Goal: Task Accomplishment & Management: Manage account settings

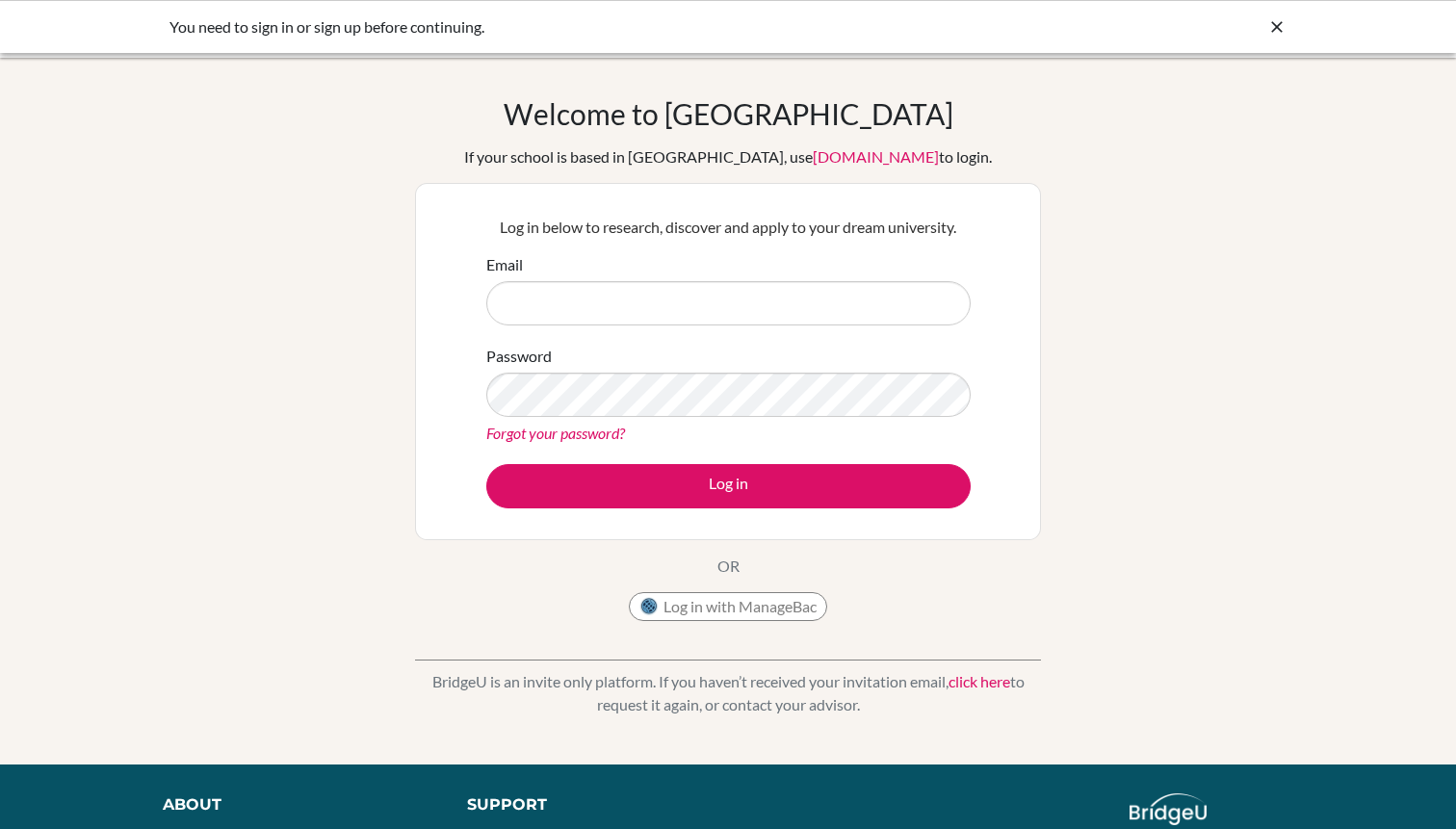
click at [798, 303] on input "Email" at bounding box center [729, 303] width 485 height 44
type input "[EMAIL_ADDRESS][DOMAIN_NAME]"
click at [576, 431] on link "Forgot your password?" at bounding box center [555, 433] width 138 height 19
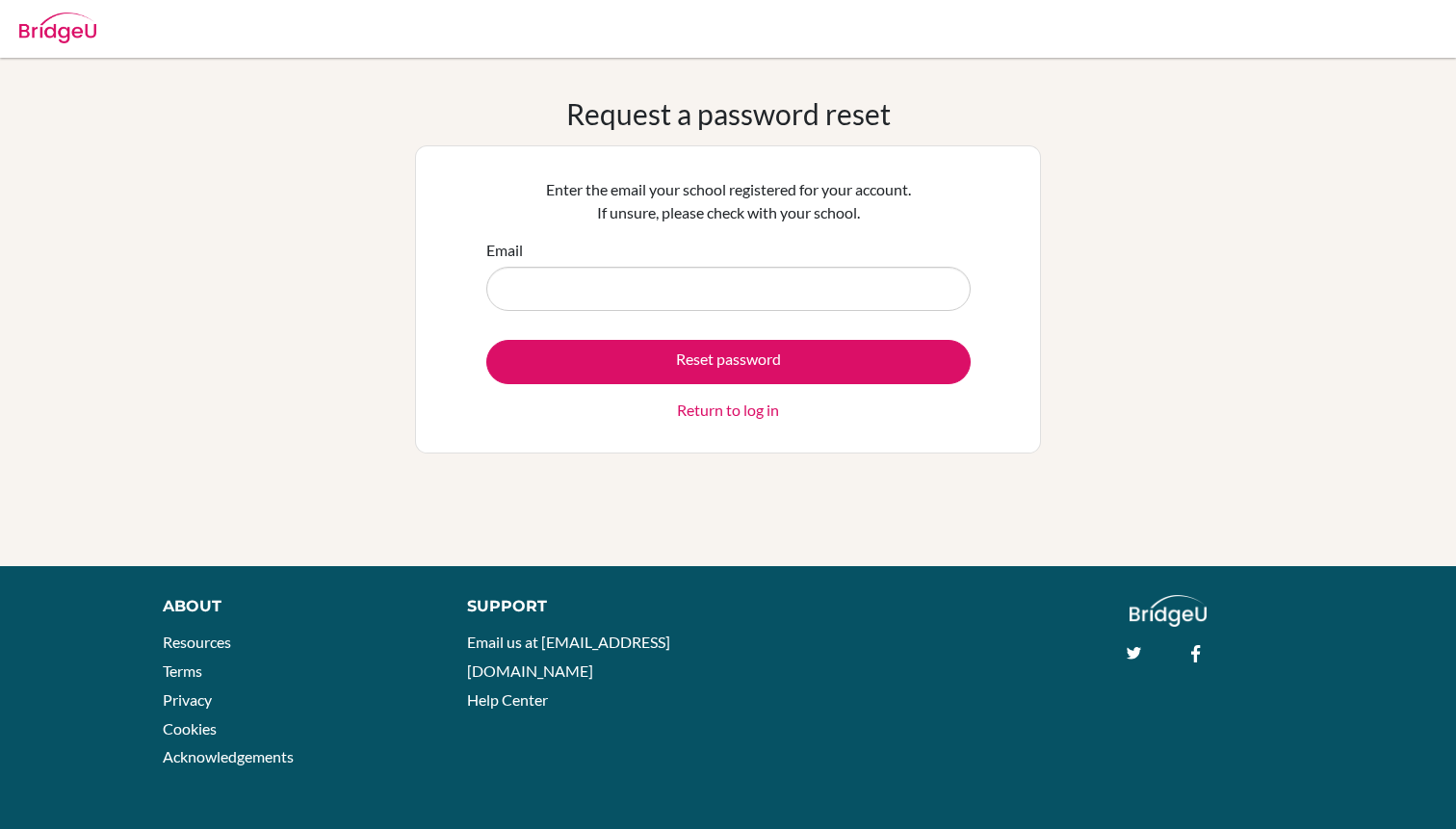
click at [666, 289] on input "Email" at bounding box center [729, 288] width 485 height 44
type input "[EMAIL_ADDRESS][DOMAIN_NAME]"
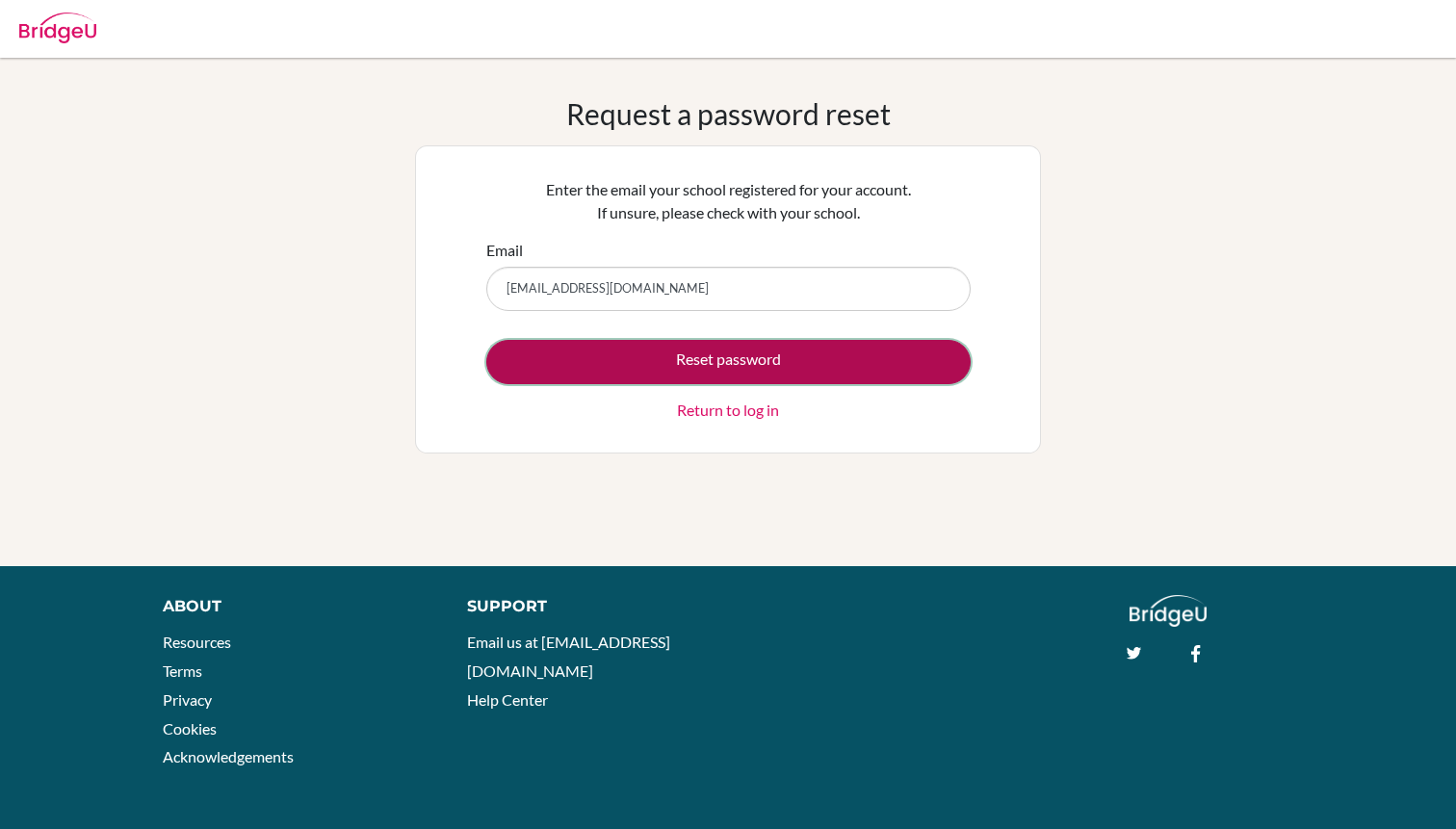
click at [650, 355] on button "Reset password" at bounding box center [729, 361] width 485 height 44
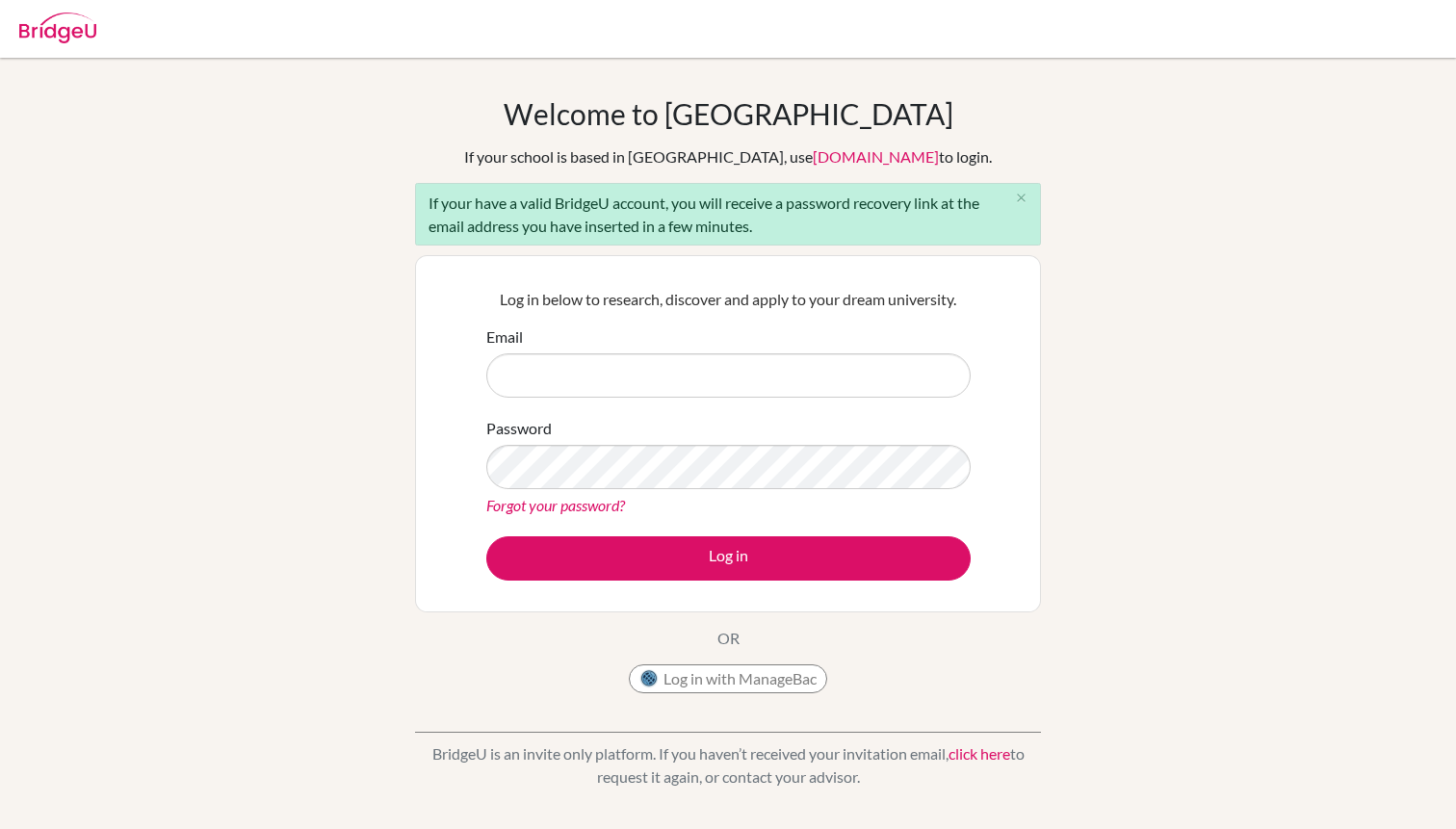
click at [626, 378] on input "Email" at bounding box center [729, 375] width 485 height 44
type input "[EMAIL_ADDRESS][DOMAIN_NAME]"
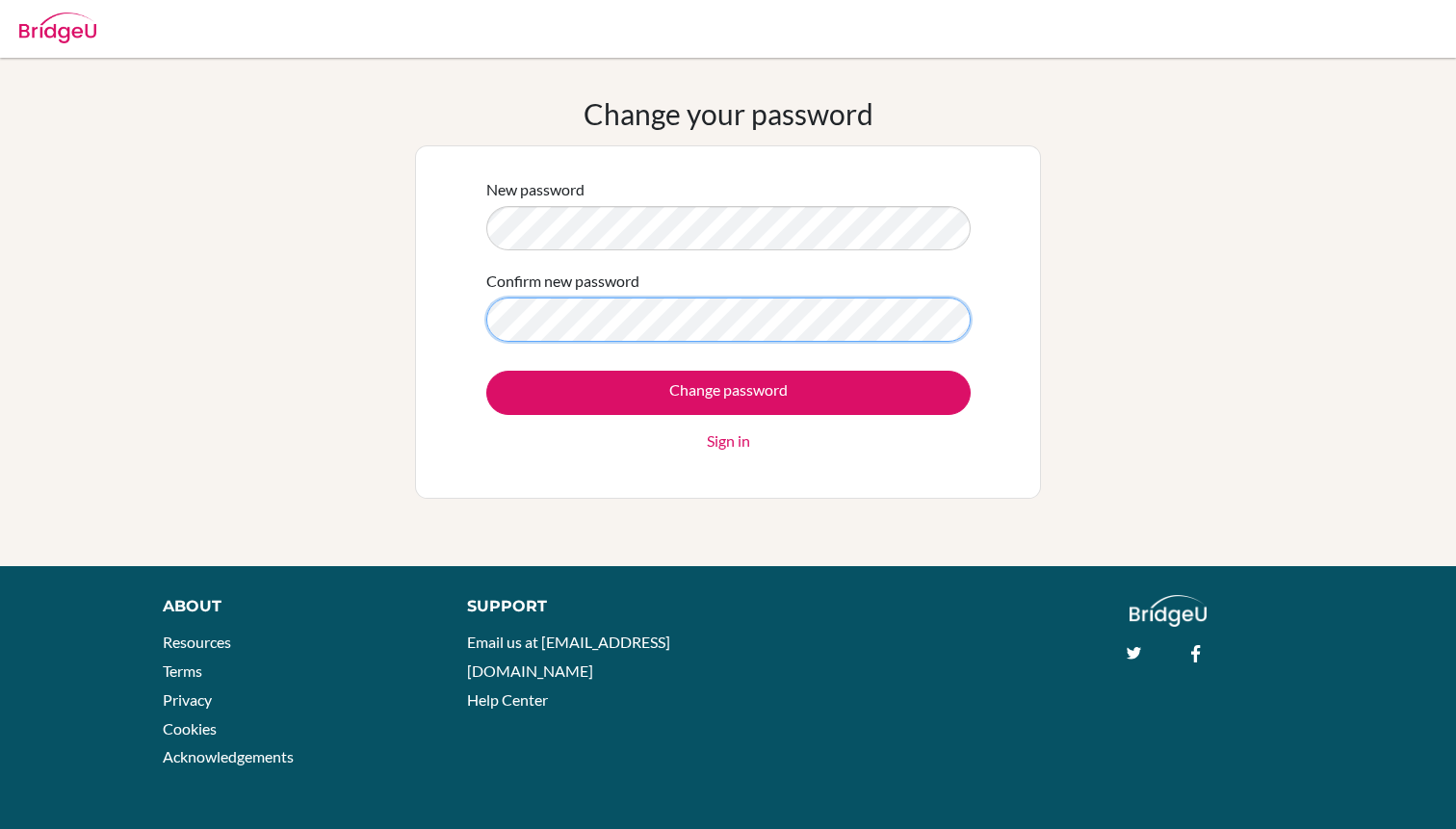
click at [487, 371] on input "Change password" at bounding box center [729, 392] width 485 height 44
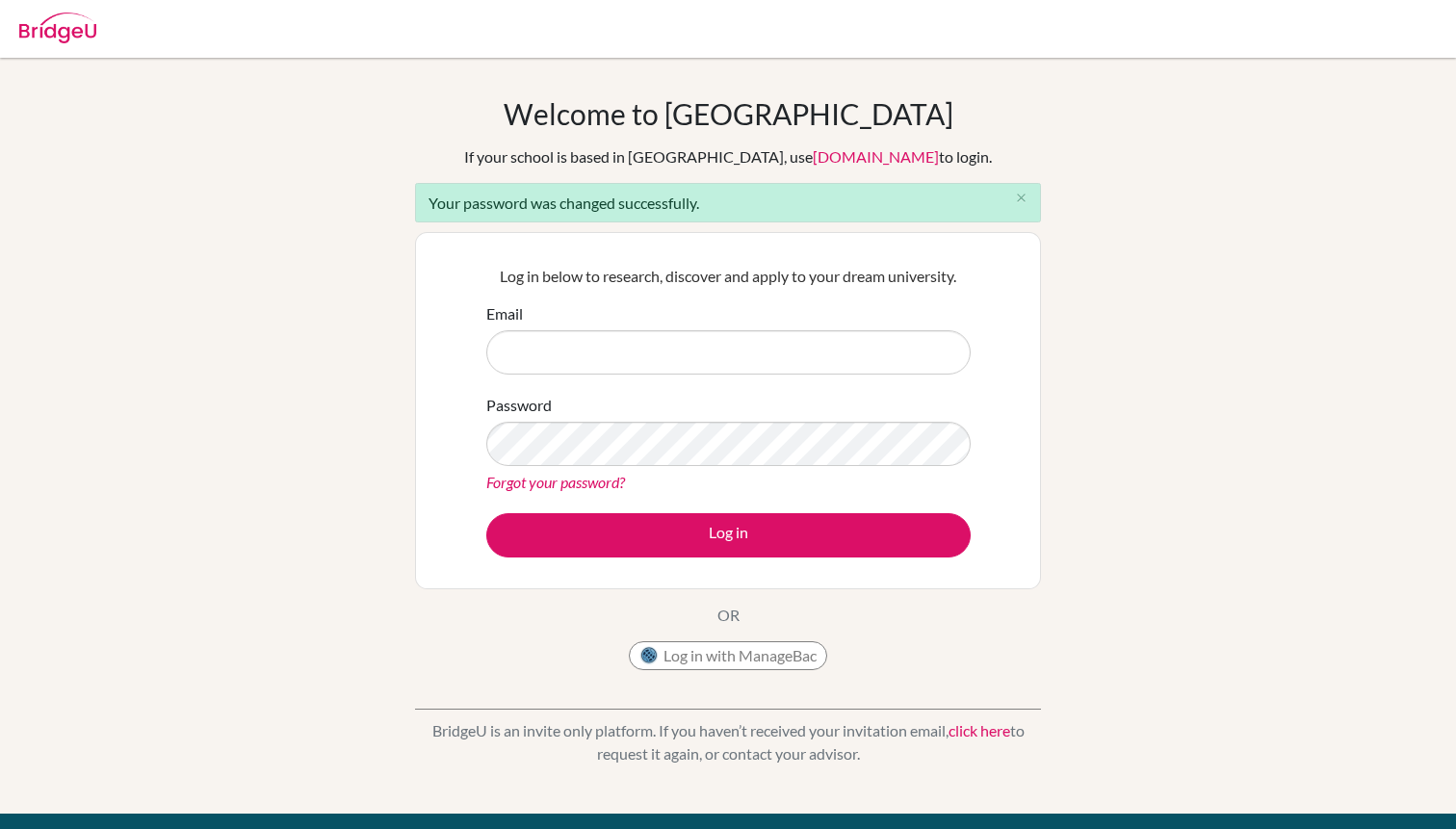
click at [688, 364] on input "Email" at bounding box center [729, 352] width 485 height 44
type input "[EMAIL_ADDRESS][DOMAIN_NAME]"
click at [487, 513] on button "Log in" at bounding box center [729, 535] width 485 height 44
